Goal: Task Accomplishment & Management: Manage account settings

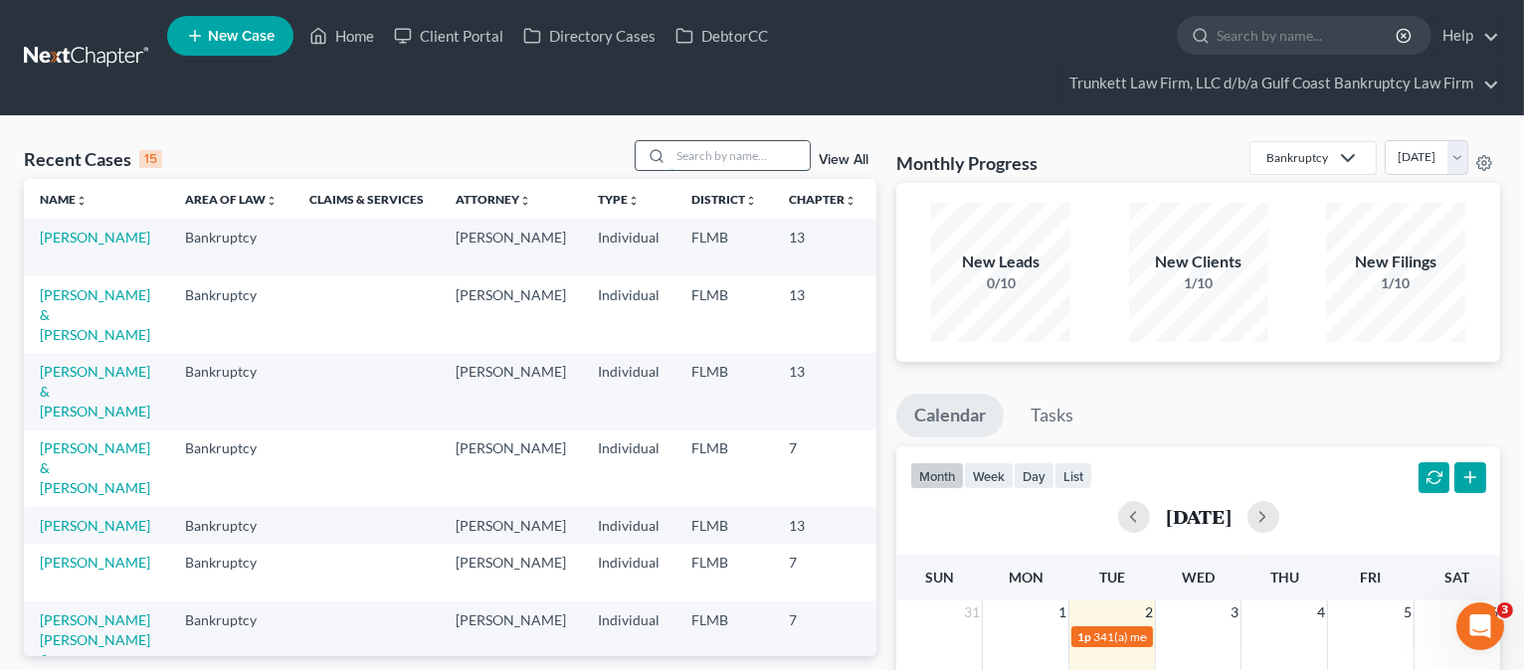
click at [732, 144] on input "search" at bounding box center [739, 155] width 139 height 29
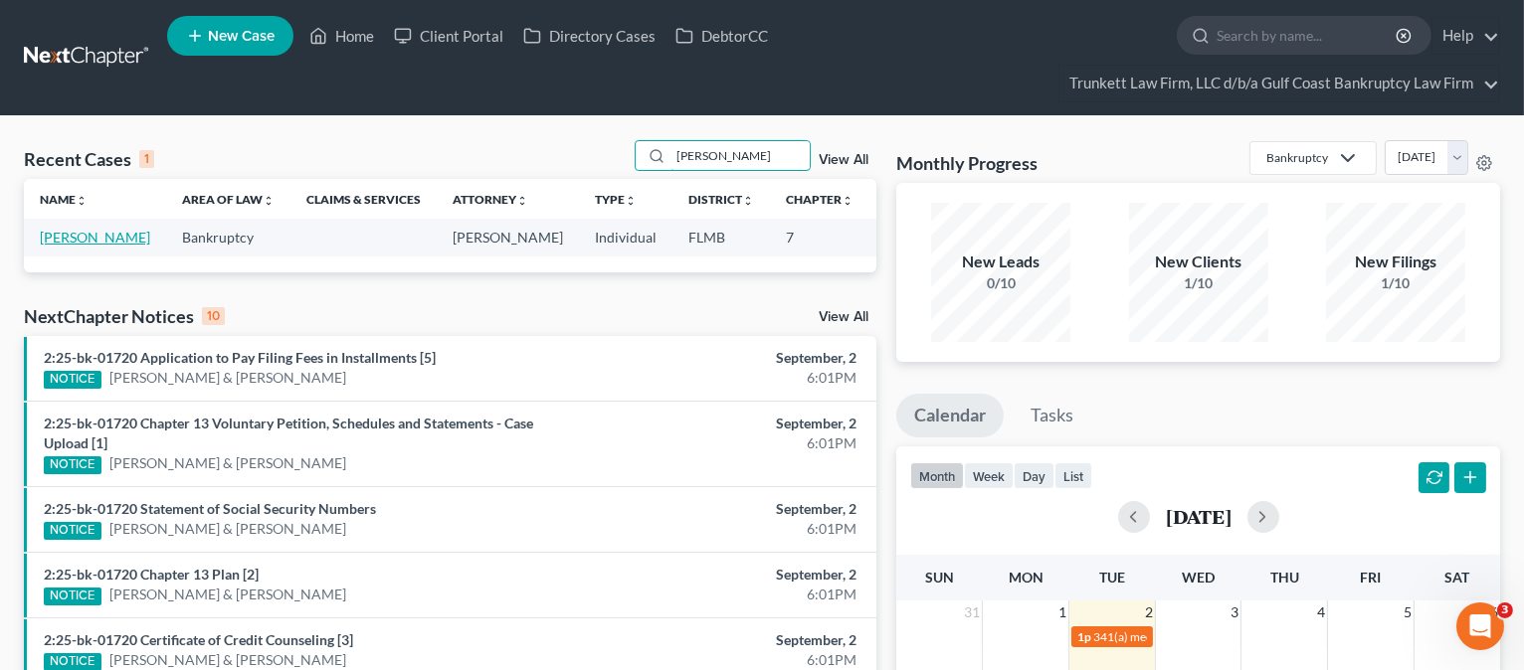
type input "[PERSON_NAME]"
click at [71, 246] on link "[PERSON_NAME]" at bounding box center [95, 237] width 110 height 17
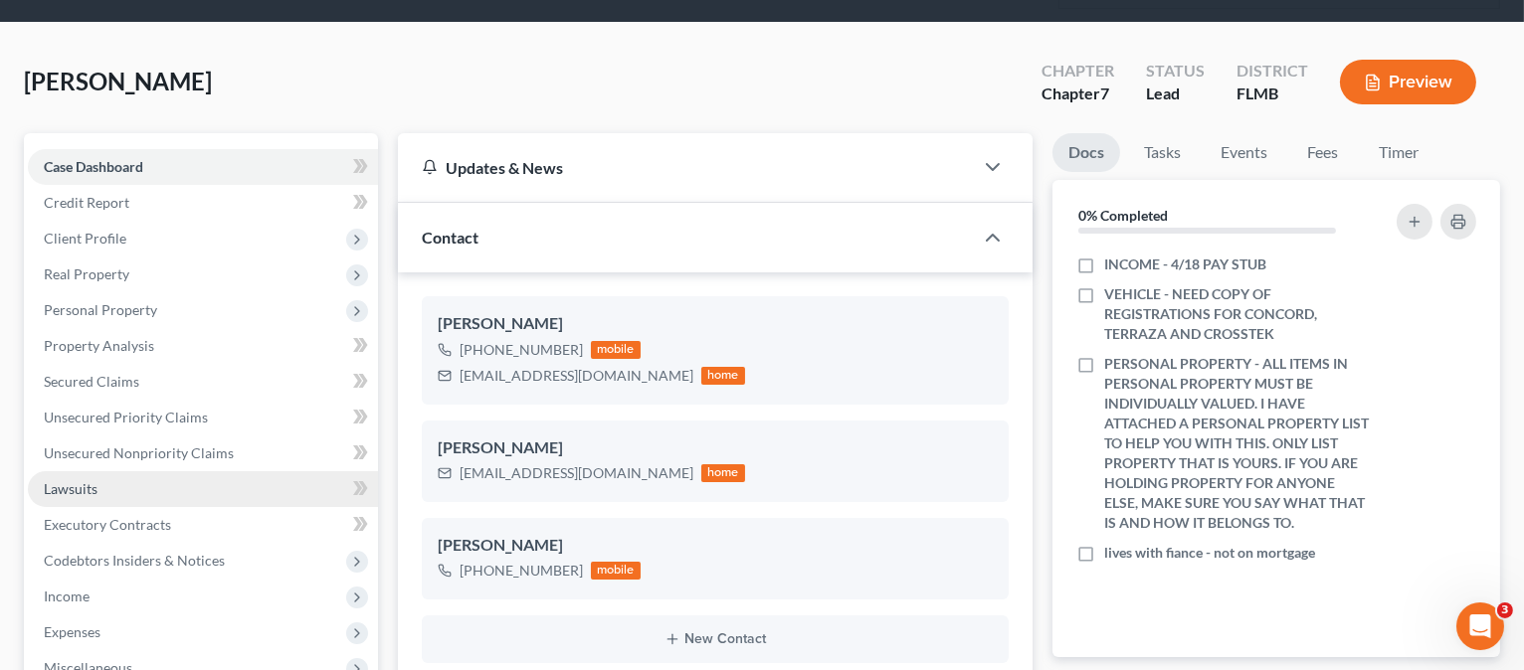
scroll to position [265, 0]
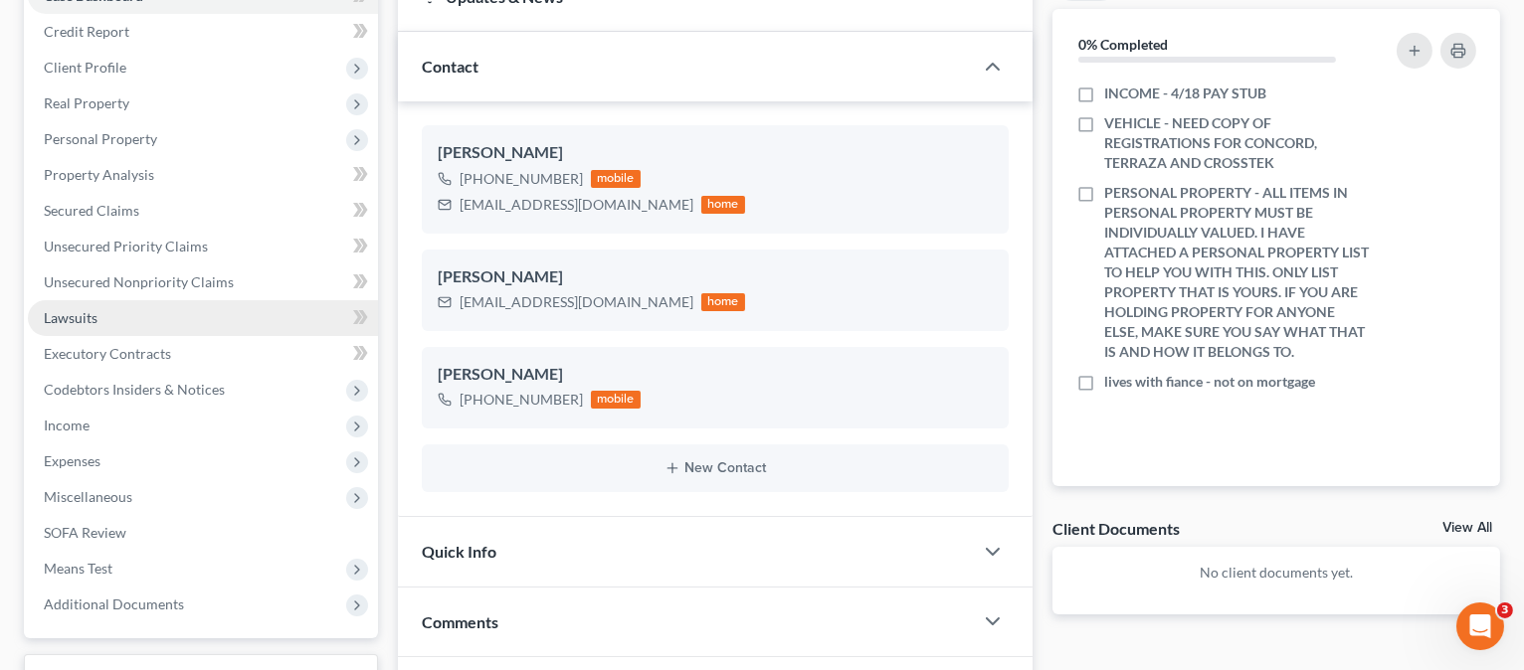
click at [92, 319] on span "Lawsuits" at bounding box center [71, 317] width 54 height 17
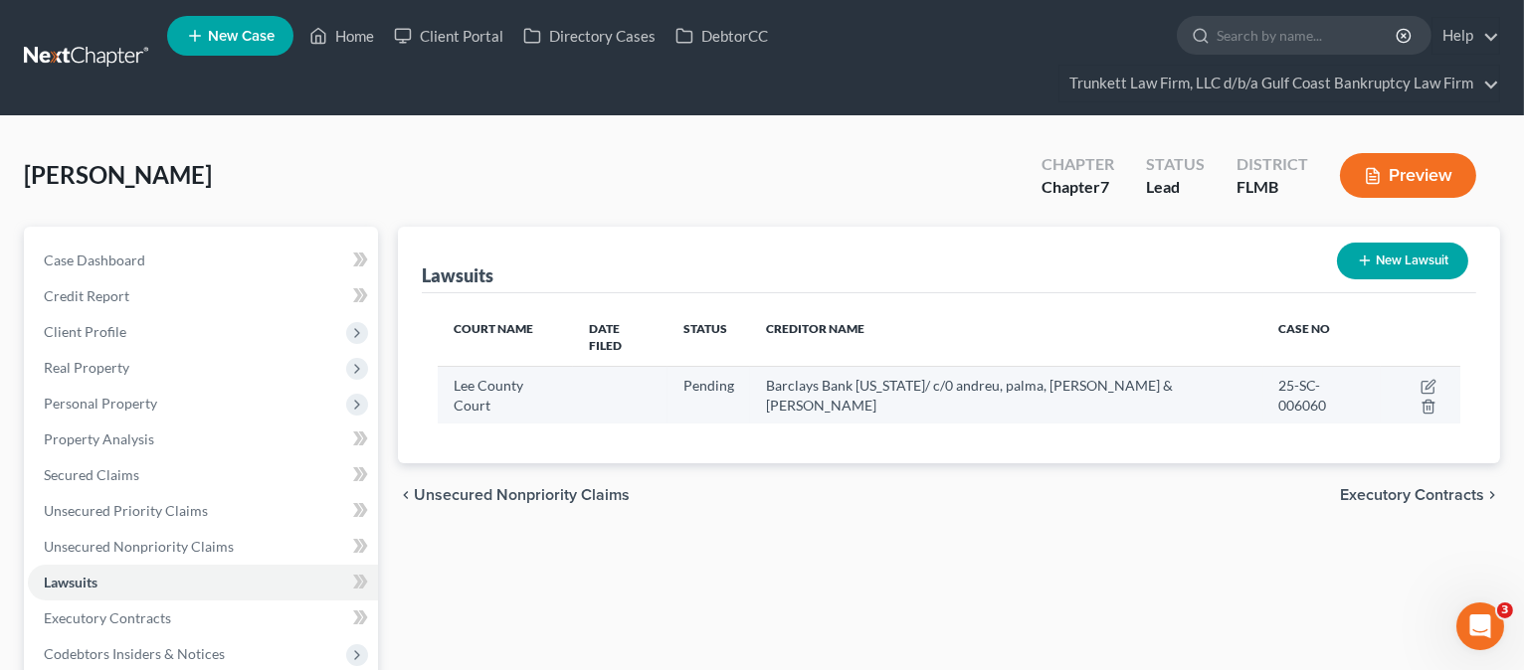
click at [1392, 370] on td at bounding box center [1421, 395] width 80 height 58
click at [1420, 379] on icon "button" at bounding box center [1428, 387] width 16 height 16
select select "9"
select select "0"
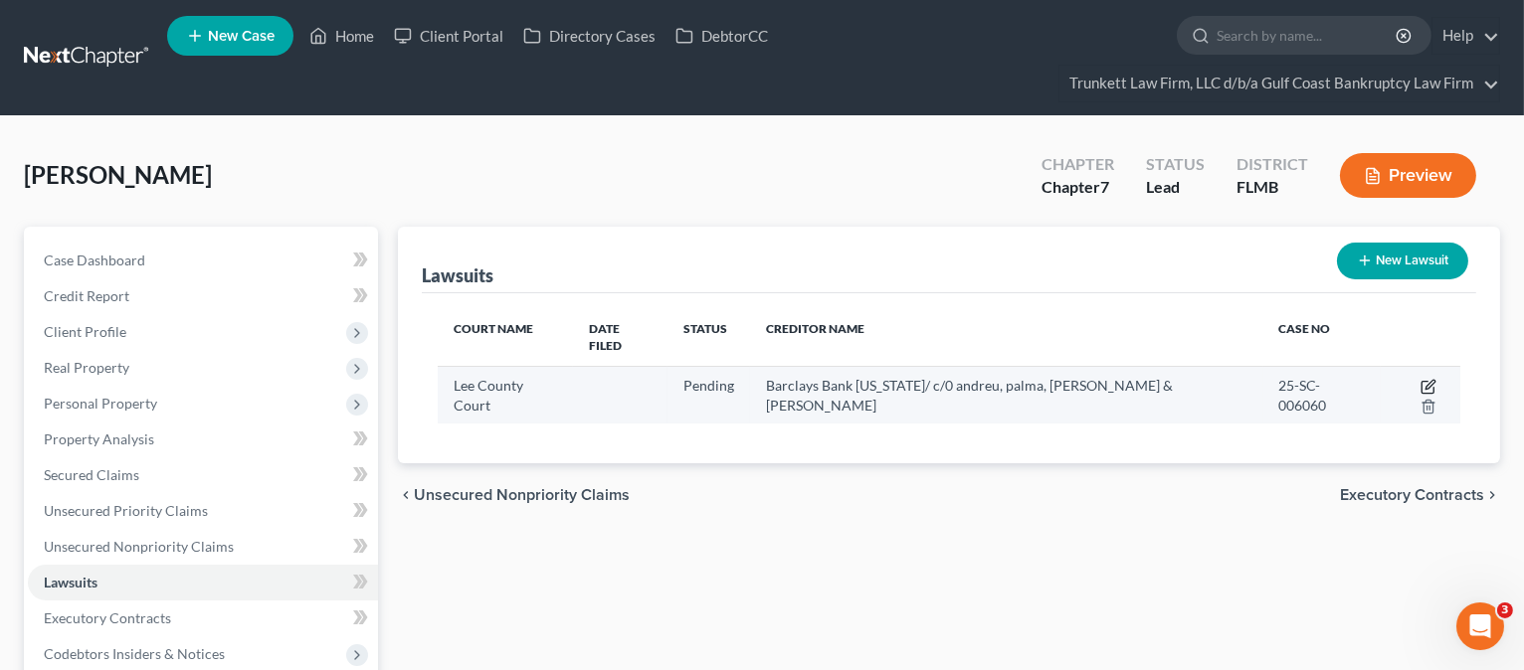
select select "9"
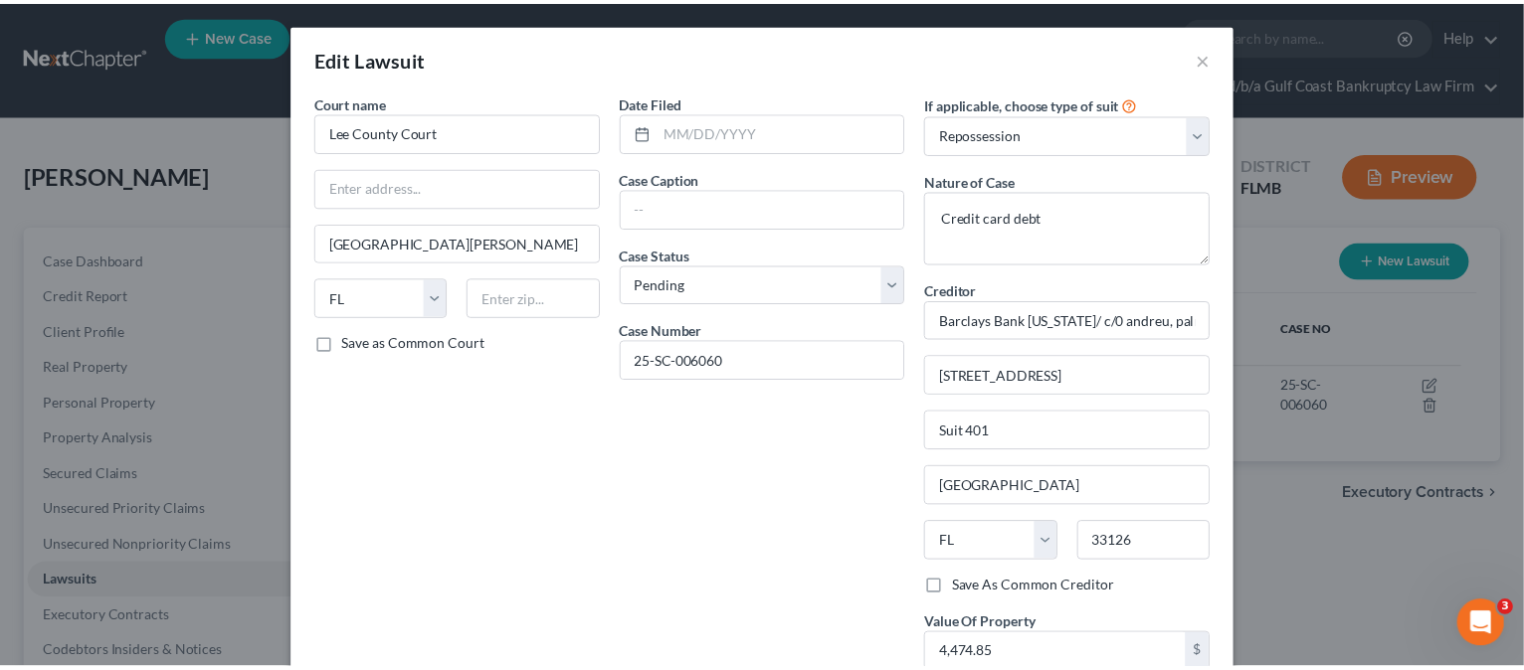
scroll to position [230, 0]
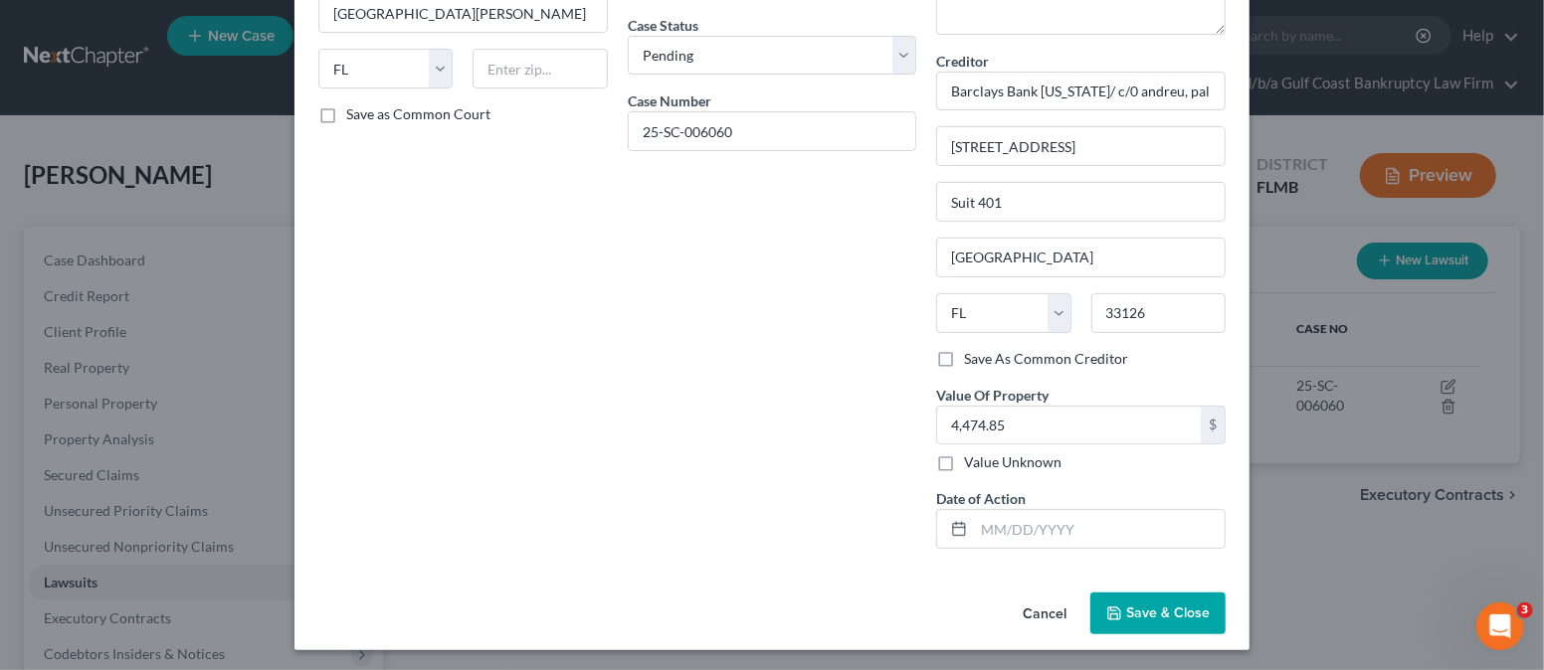
click at [1150, 613] on span "Save & Close" at bounding box center [1168, 613] width 84 height 17
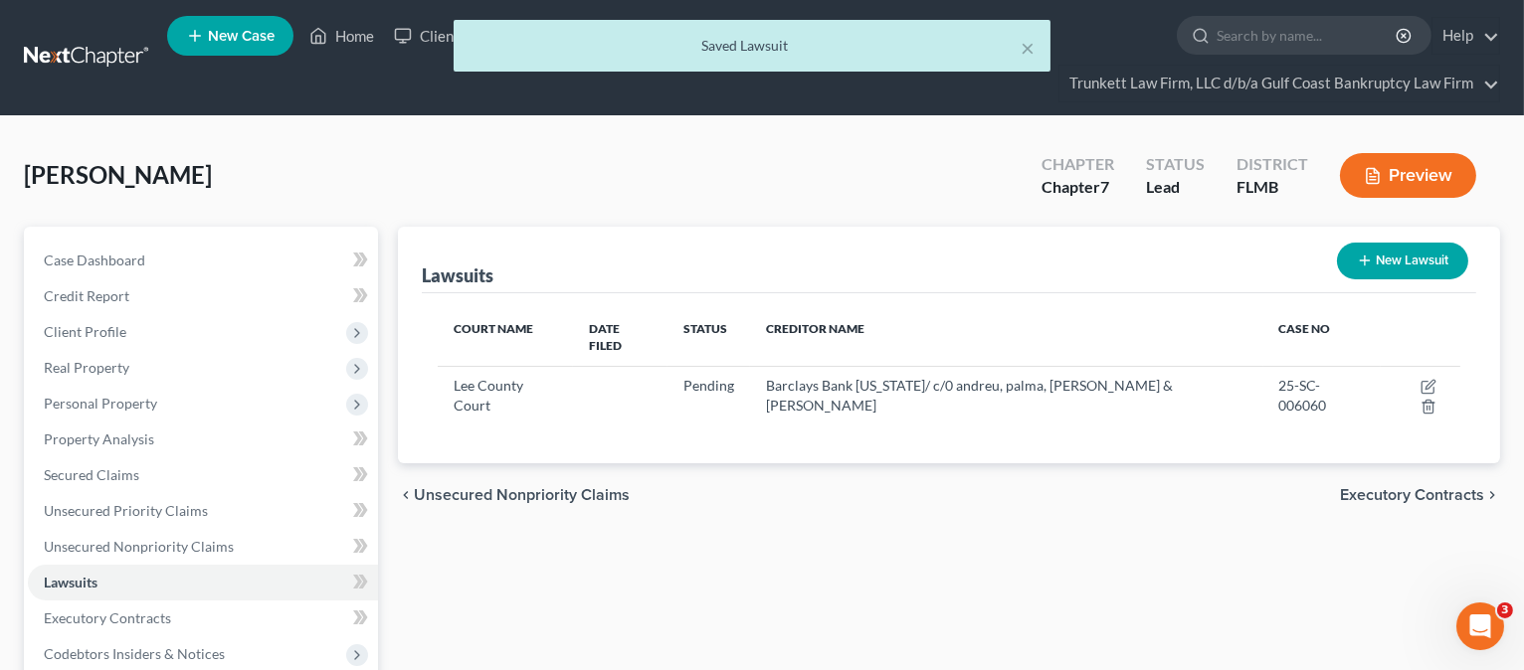
click at [344, 33] on div "× Saved Lawsuit" at bounding box center [752, 51] width 1524 height 62
